Goal: Find specific page/section: Find specific page/section

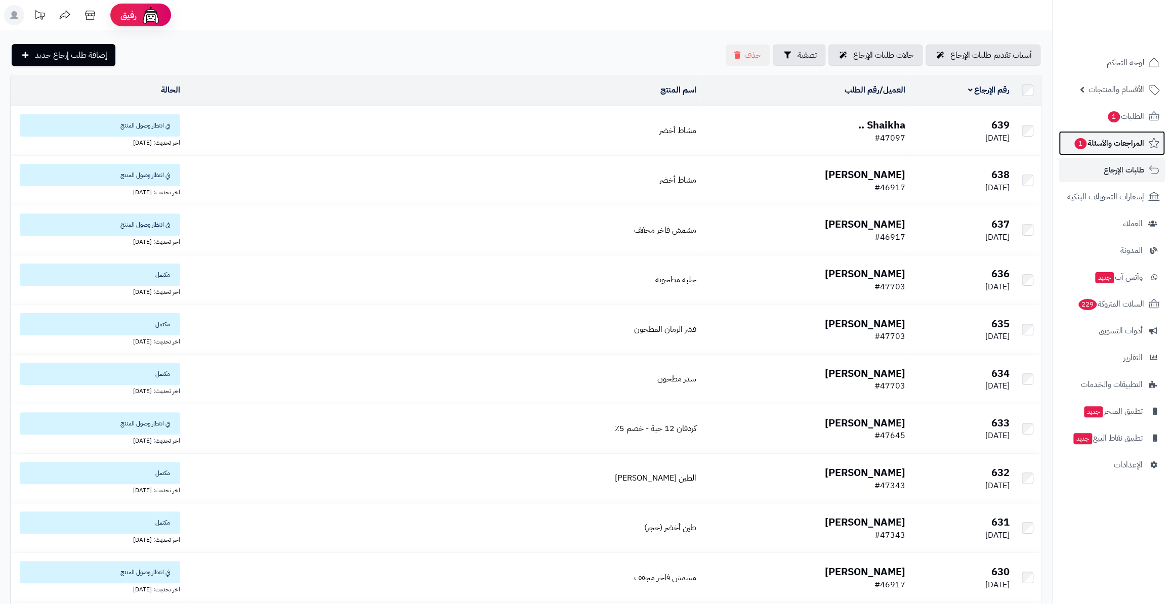
click at [1117, 146] on span "المراجعات والأسئلة 1" at bounding box center [1108, 143] width 71 height 14
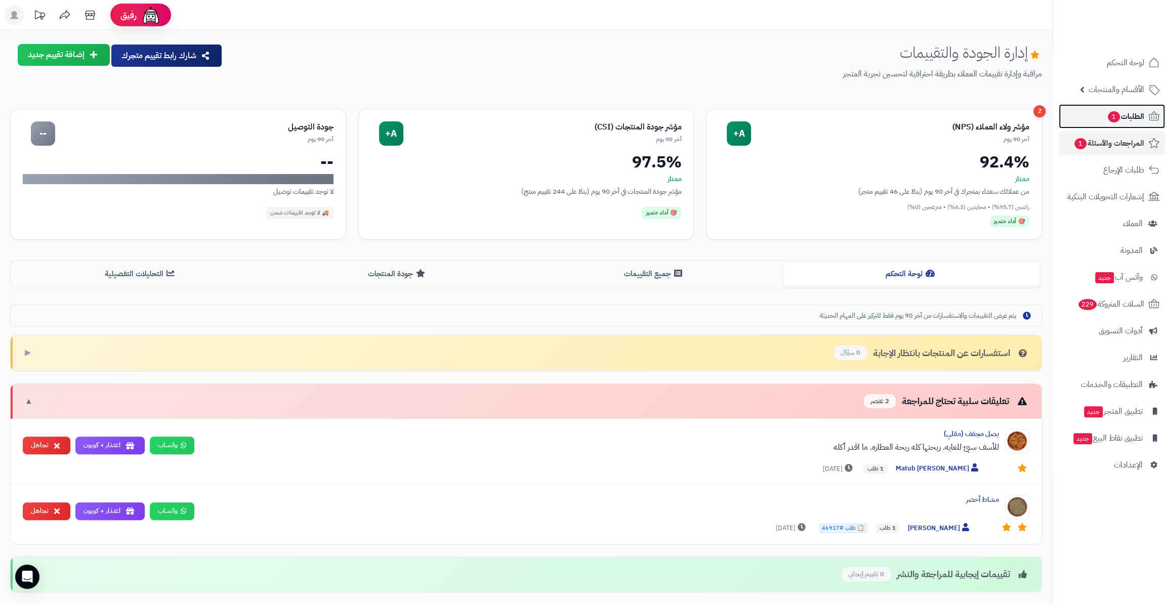
click at [1121, 113] on span "الطلبات 1" at bounding box center [1125, 116] width 37 height 14
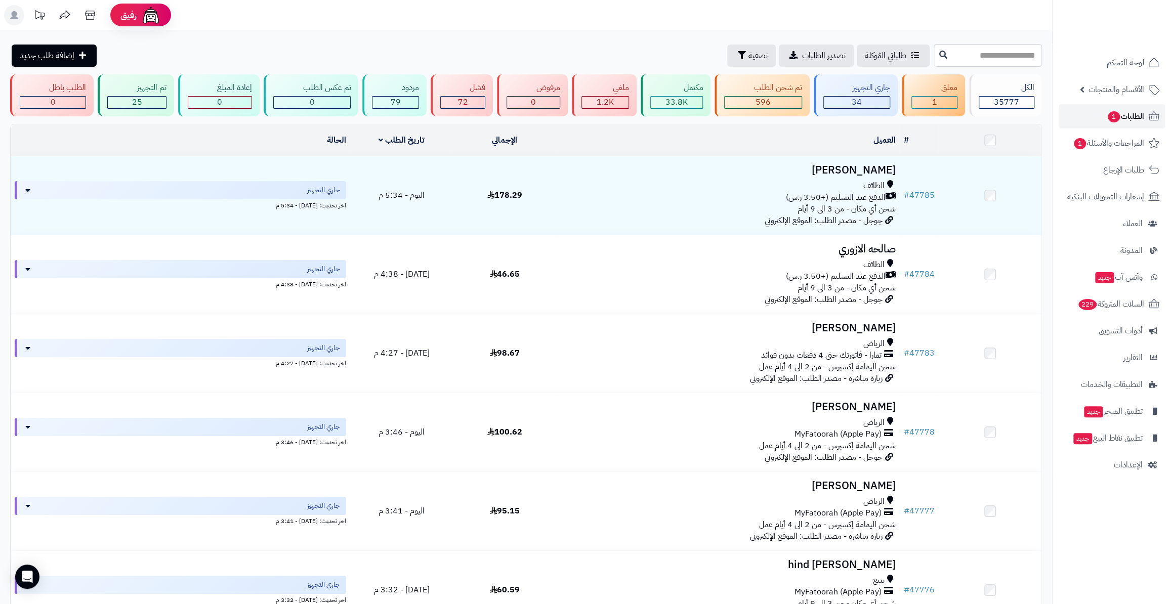
click at [1148, 114] on icon at bounding box center [1154, 116] width 12 height 12
